Goal: Check status: Check status

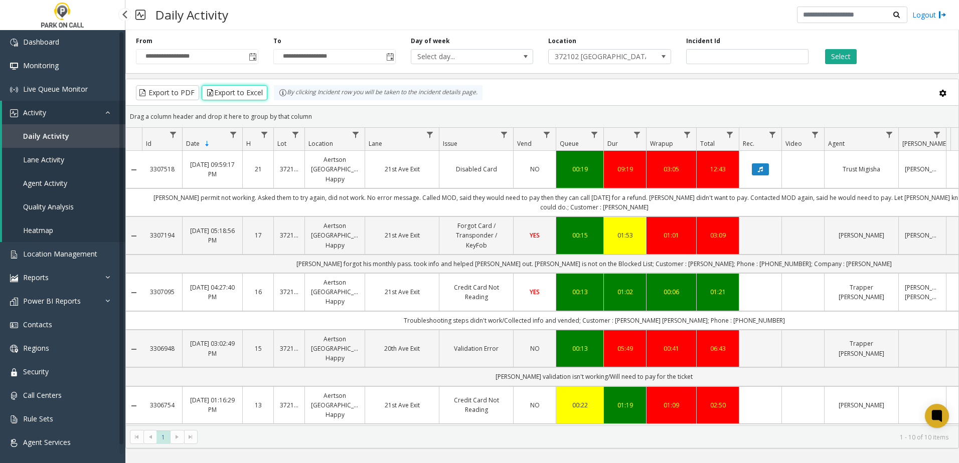
click at [56, 137] on span "Daily Activity" at bounding box center [46, 136] width 46 height 10
click at [602, 55] on span "372102 [GEOGRAPHIC_DATA] Happy" at bounding box center [597, 57] width 97 height 14
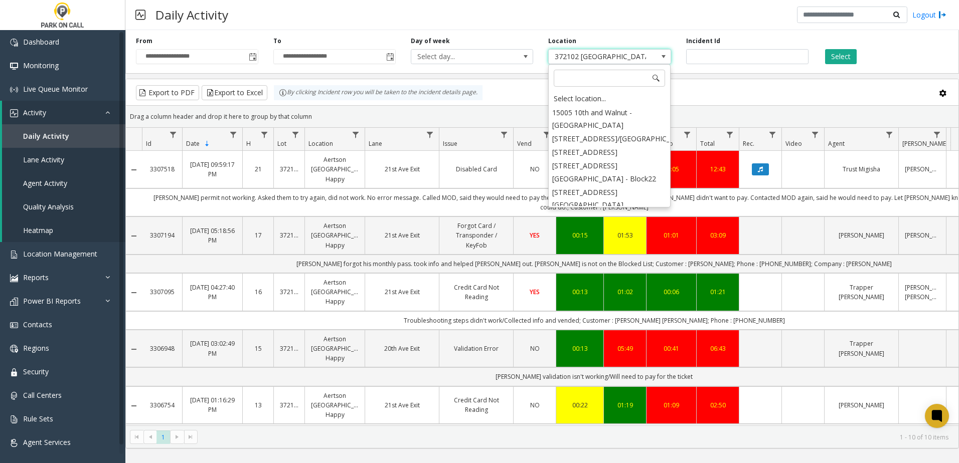
scroll to position [3552, 0]
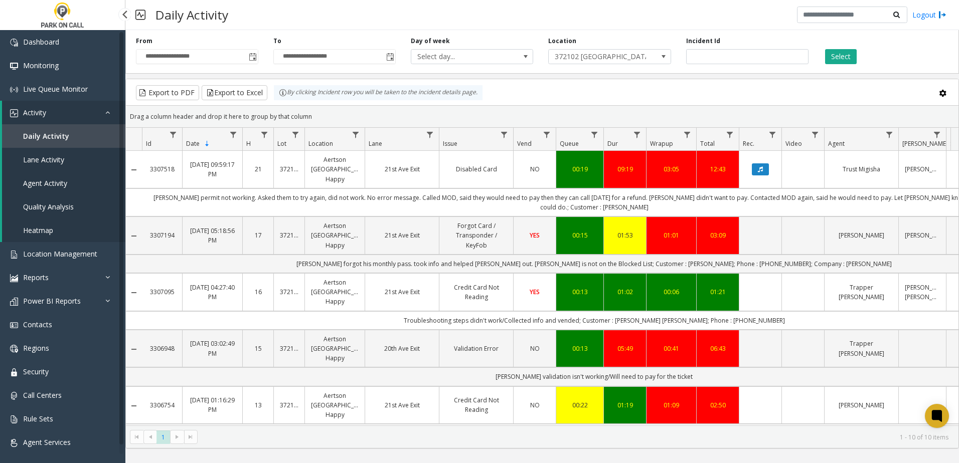
click at [48, 154] on link "Lane Activity" at bounding box center [63, 160] width 123 height 24
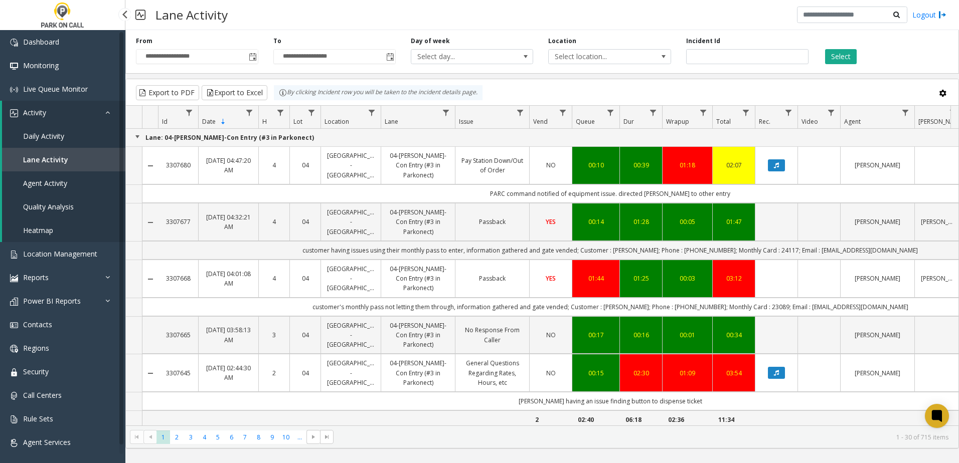
click at [59, 136] on span "Daily Activity" at bounding box center [43, 136] width 41 height 10
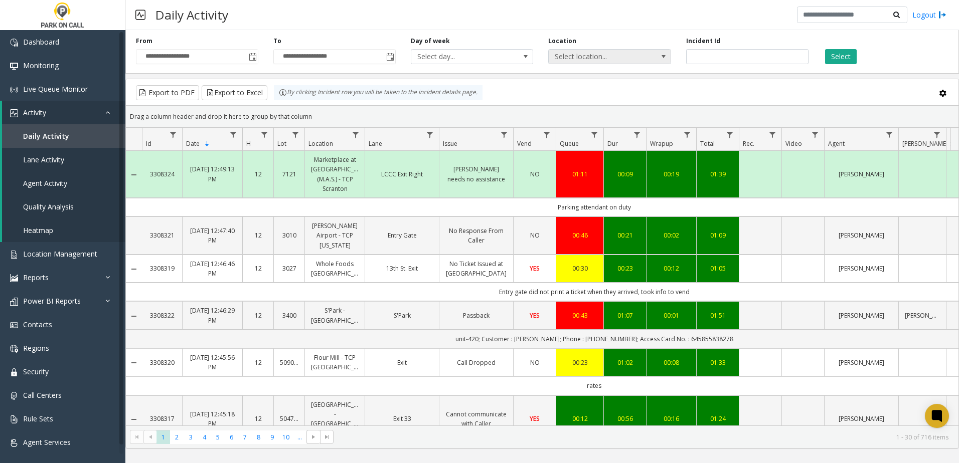
drag, startPoint x: 549, startPoint y: 60, endPoint x: 565, endPoint y: 59, distance: 16.1
click at [550, 60] on span "Select location..." at bounding box center [597, 57] width 97 height 14
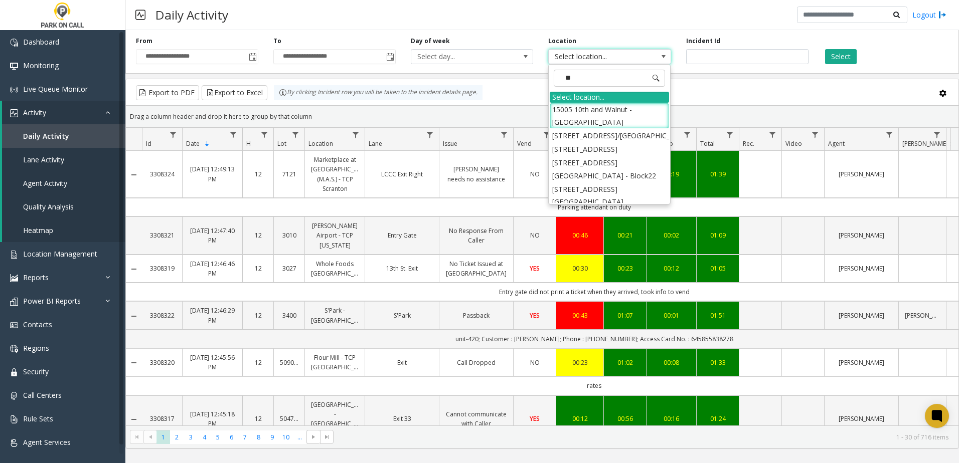
type input "***"
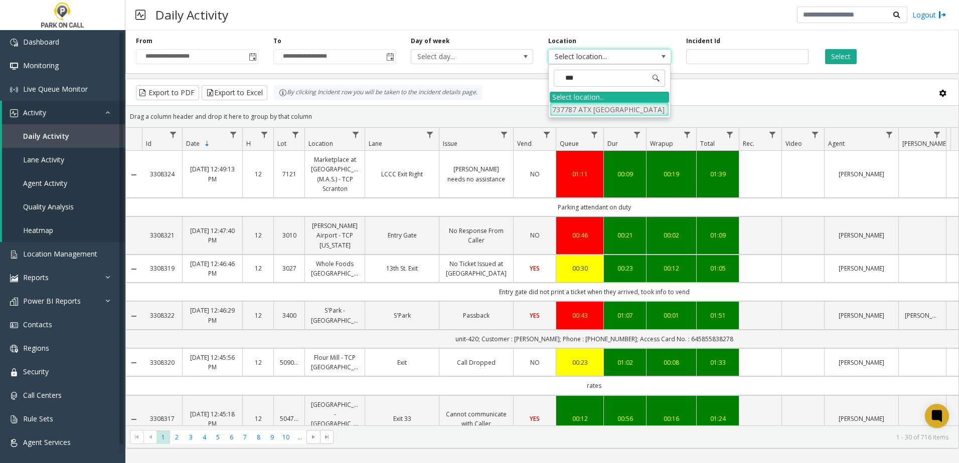
click at [600, 107] on li "737787 ATX [GEOGRAPHIC_DATA]" at bounding box center [609, 110] width 119 height 14
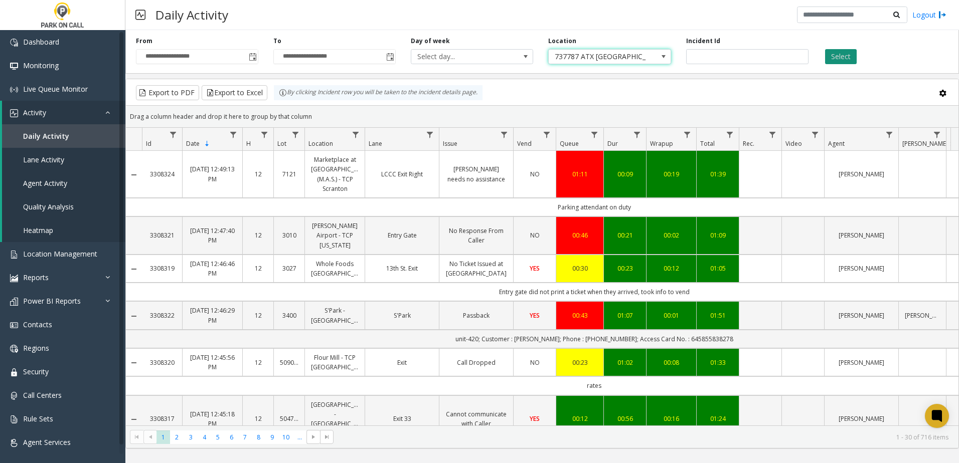
click at [846, 56] on button "Select" at bounding box center [841, 56] width 32 height 15
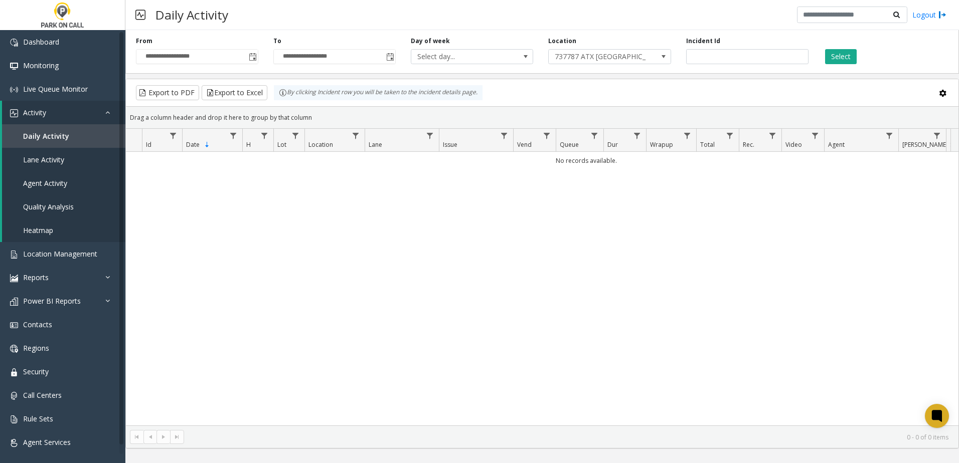
click at [573, 244] on div "No records available." at bounding box center [542, 289] width 833 height 274
click at [788, 287] on div "No records available." at bounding box center [542, 289] width 833 height 274
